Goal: Find specific page/section: Find specific page/section

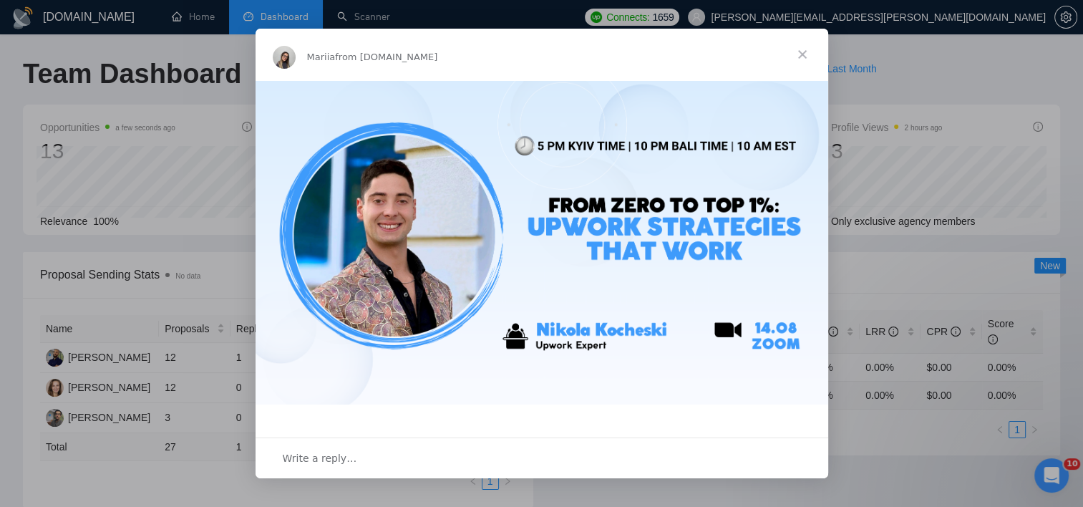
click at [801, 50] on span "Close" at bounding box center [802, 55] width 52 height 52
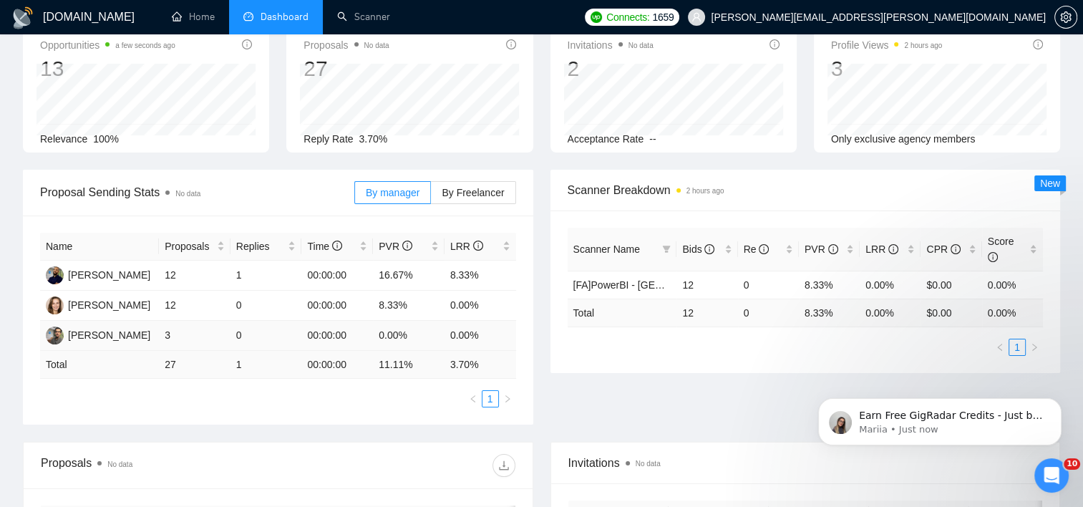
scroll to position [143, 0]
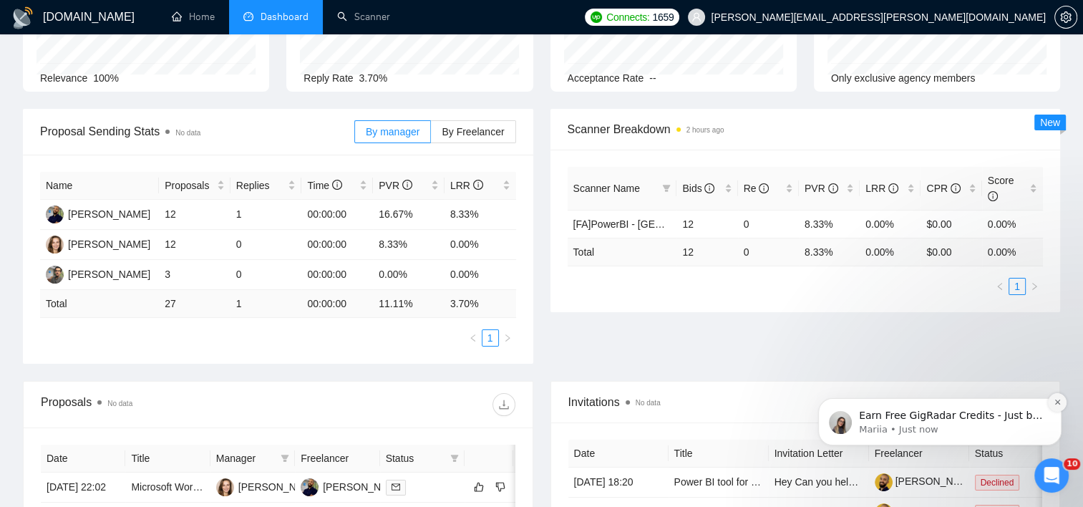
click at [1058, 400] on icon "Dismiss notification" at bounding box center [1057, 402] width 8 height 8
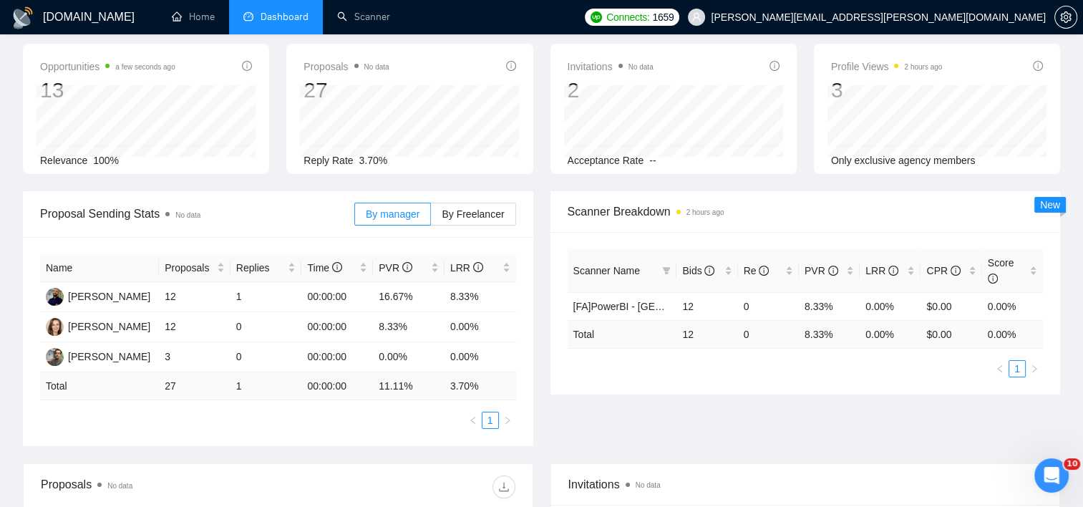
scroll to position [0, 0]
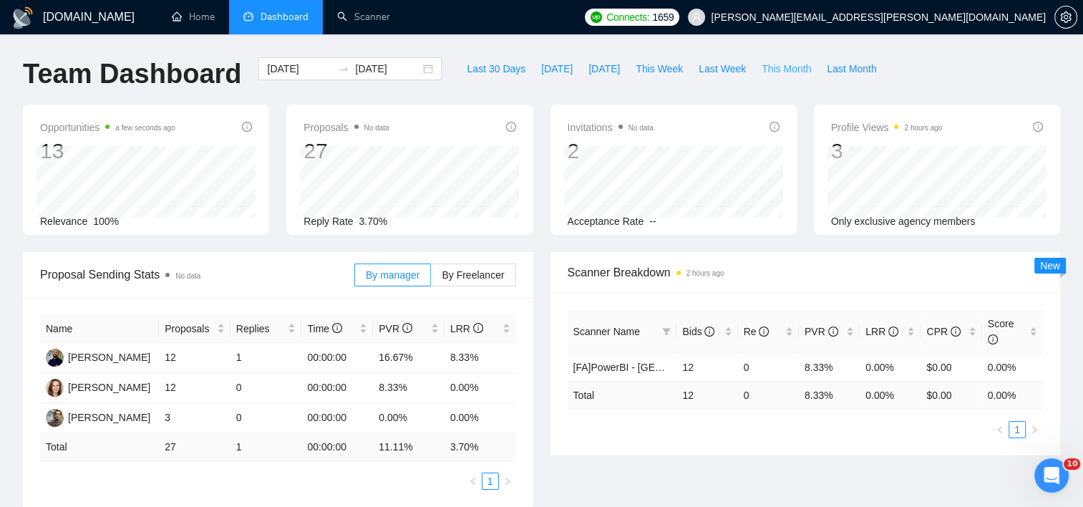
click at [764, 58] on button "This Month" at bounding box center [786, 68] width 65 height 23
type input "[DATE]"
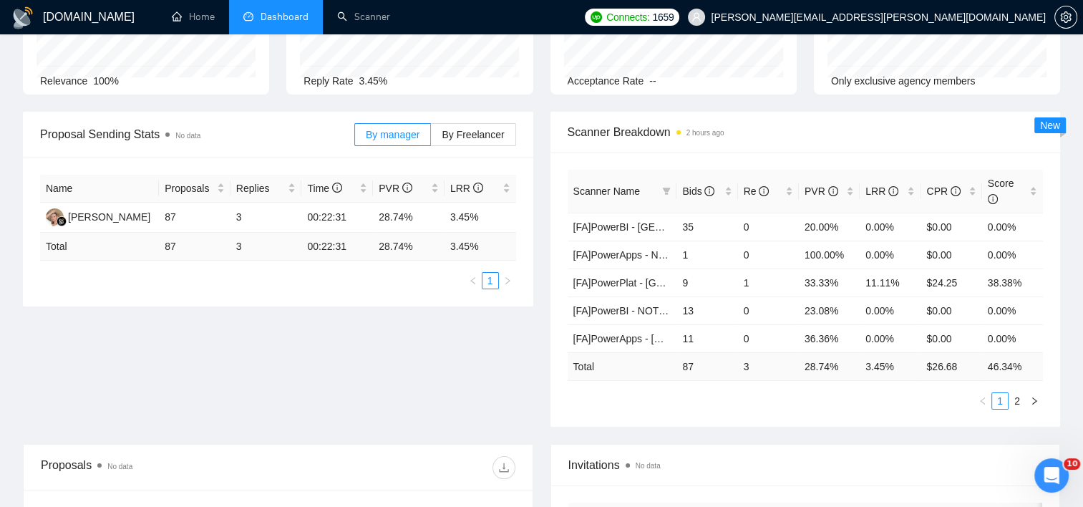
scroll to position [143, 0]
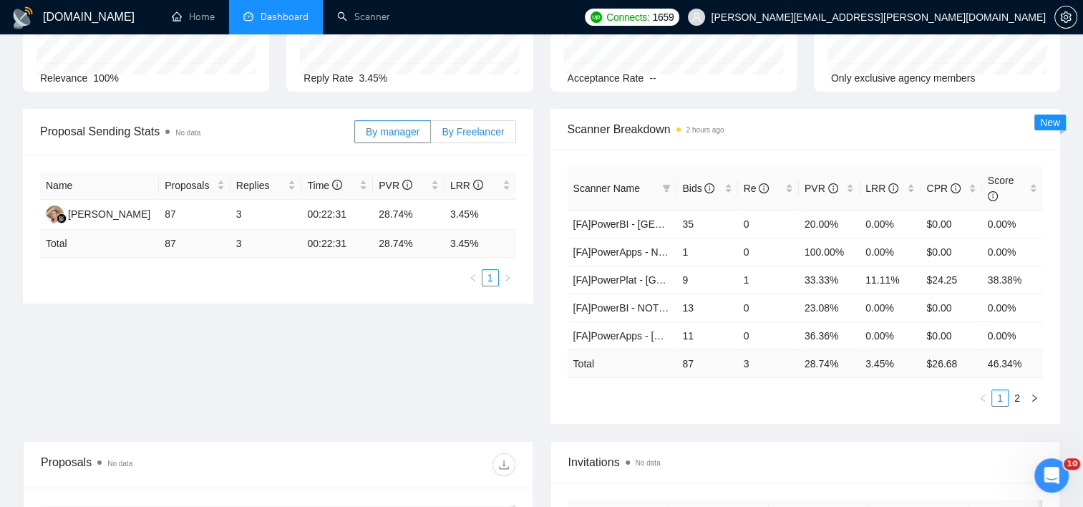
click at [489, 127] on span "By Freelancer" at bounding box center [473, 131] width 62 height 11
click at [431, 135] on input "By Freelancer" at bounding box center [431, 135] width 0 height 0
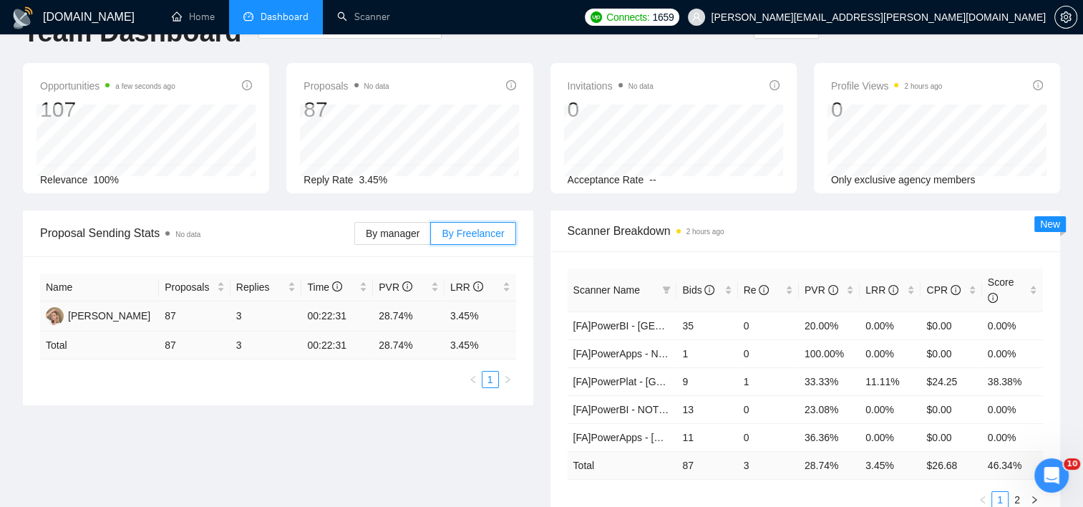
scroll to position [0, 0]
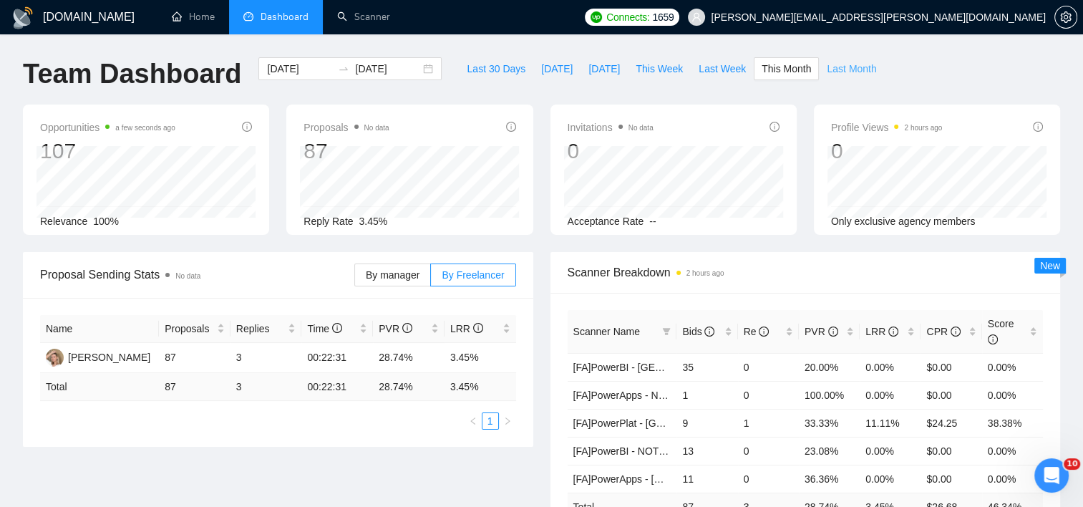
click at [827, 72] on span "Last Month" at bounding box center [851, 69] width 49 height 16
type input "[DATE]"
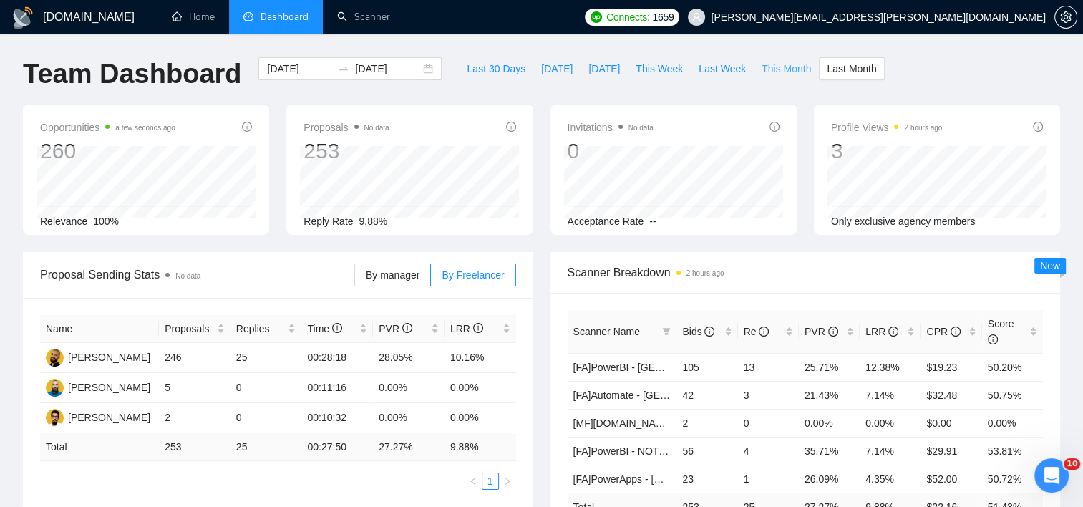
click at [774, 70] on span "This Month" at bounding box center [785, 69] width 49 height 16
type input "[DATE]"
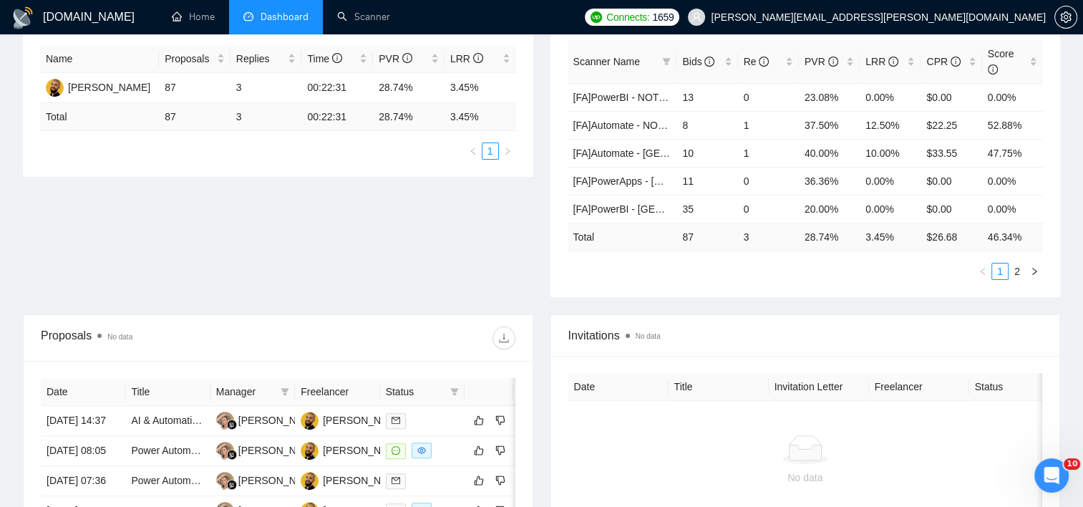
scroll to position [72, 0]
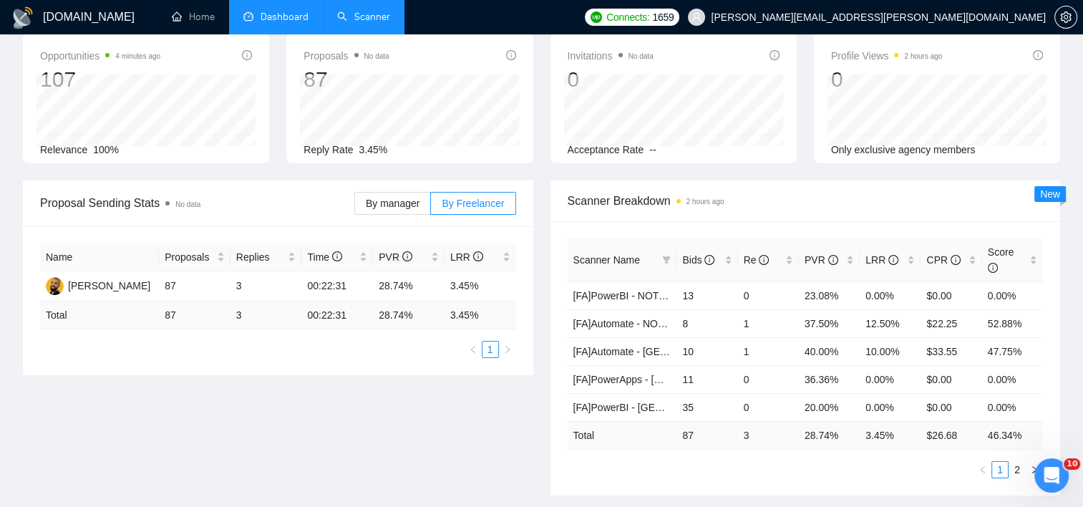
click at [361, 11] on link "Scanner" at bounding box center [363, 17] width 53 height 12
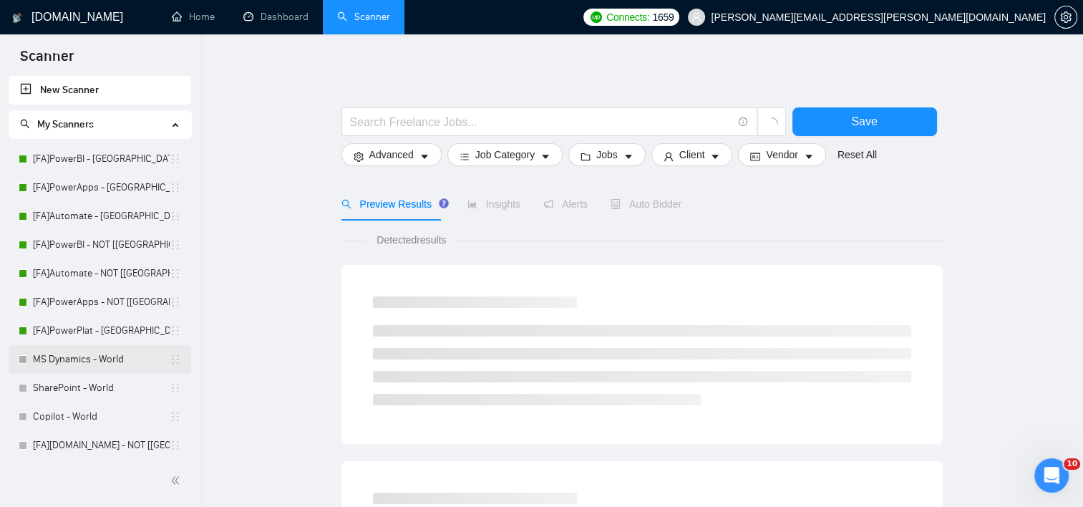
click at [105, 357] on link "MS Dynamics - World" at bounding box center [101, 359] width 137 height 29
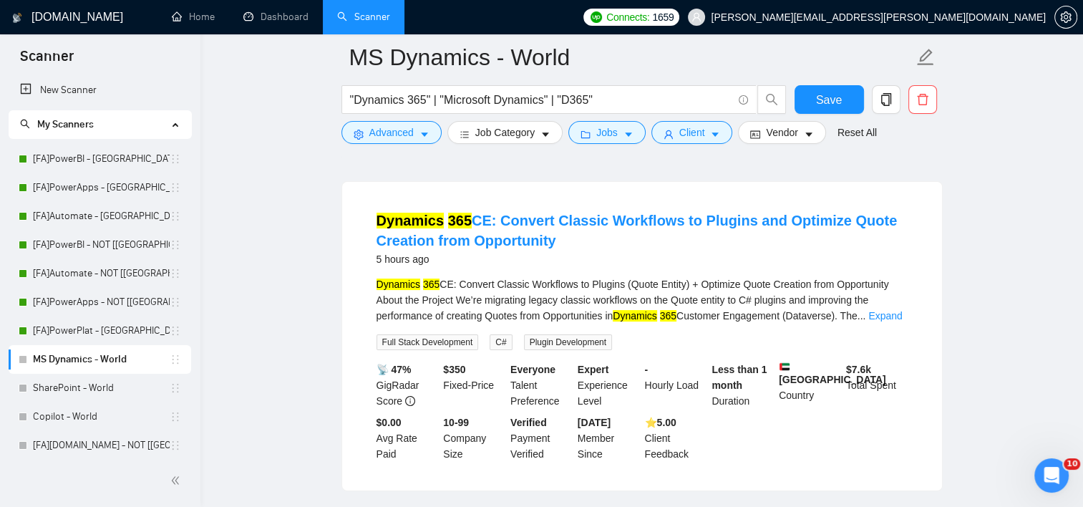
scroll to position [143, 0]
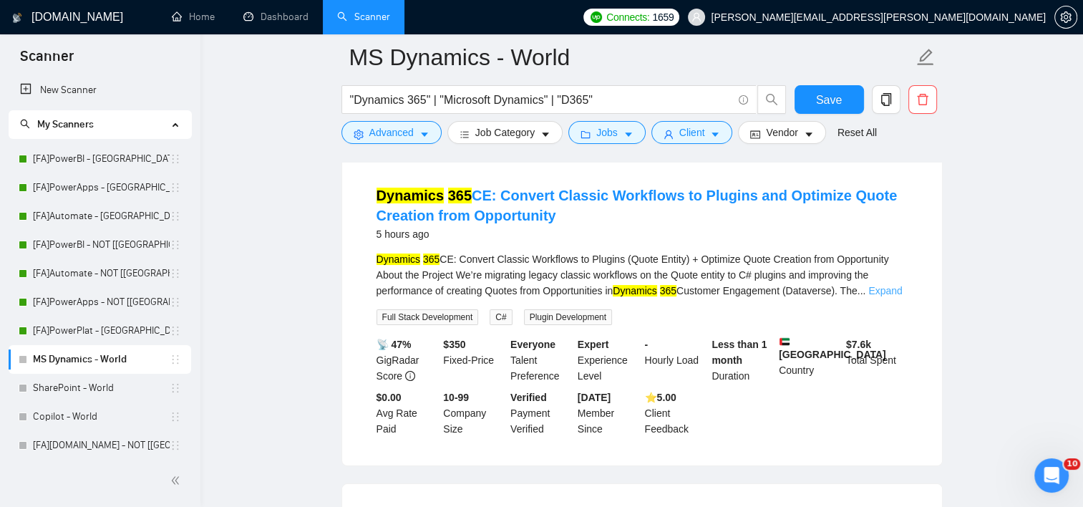
click at [890, 292] on link "Expand" at bounding box center [885, 290] width 34 height 11
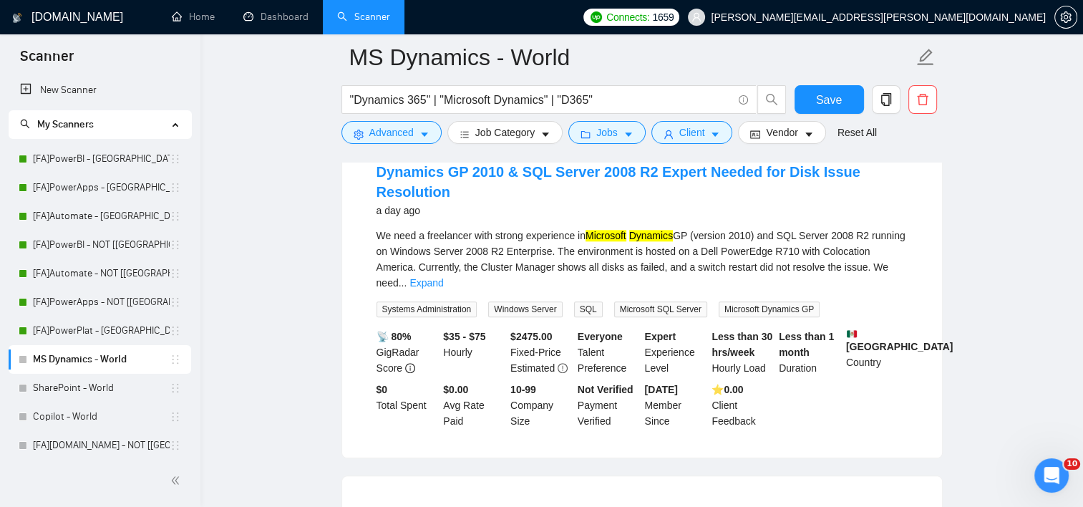
scroll to position [1431, 0]
